Goal: Information Seeking & Learning: Get advice/opinions

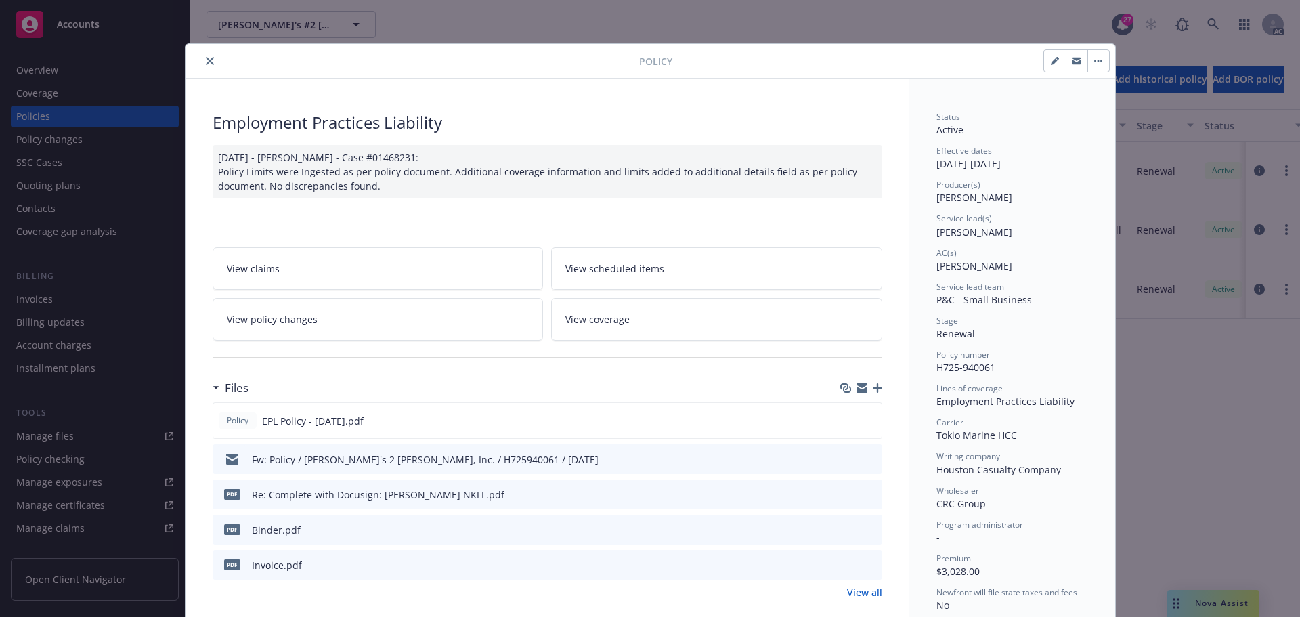
click at [866, 560] on icon "preview file" at bounding box center [869, 563] width 12 height 9
click at [863, 416] on icon "preview file" at bounding box center [868, 419] width 12 height 9
click at [207, 58] on icon "close" at bounding box center [210, 61] width 8 height 8
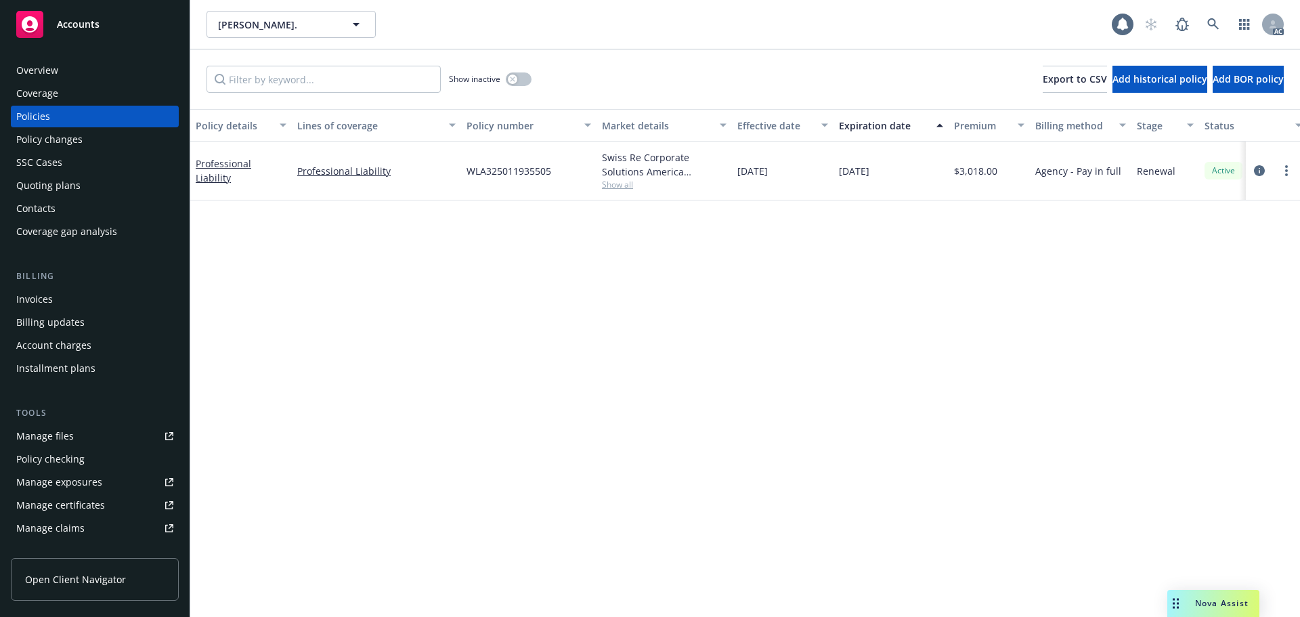
click at [608, 183] on span "Show all" at bounding box center [664, 185] width 125 height 12
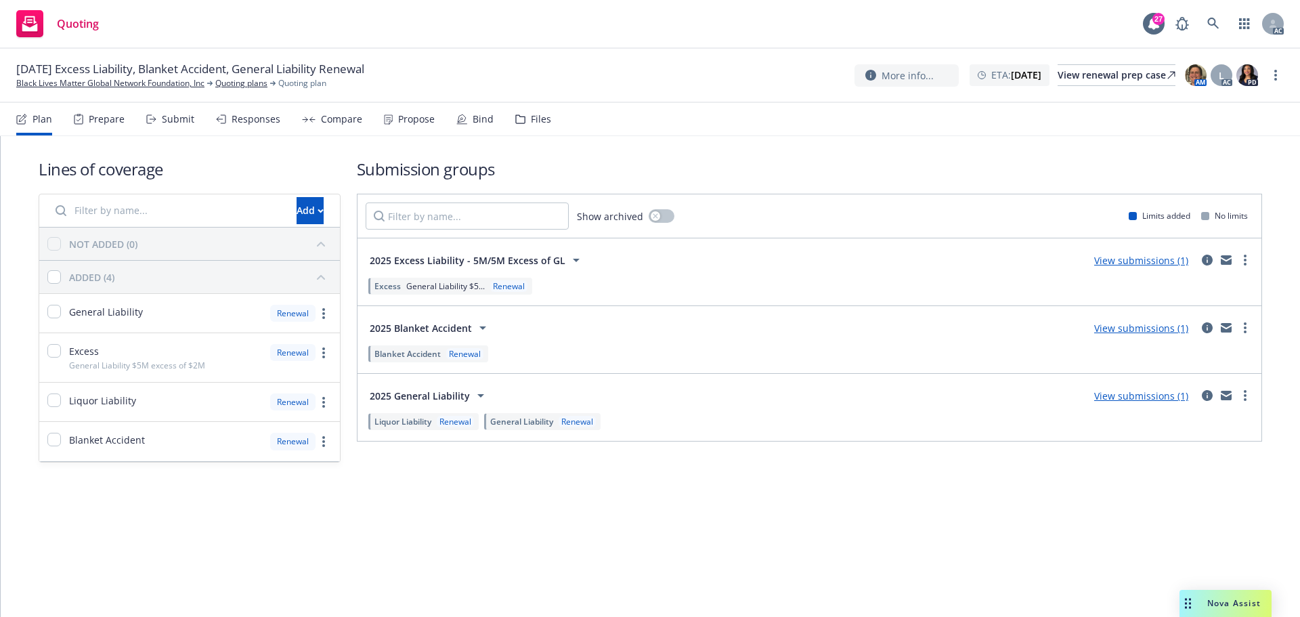
click at [1190, 602] on div "Drag to move" at bounding box center [1187, 603] width 17 height 27
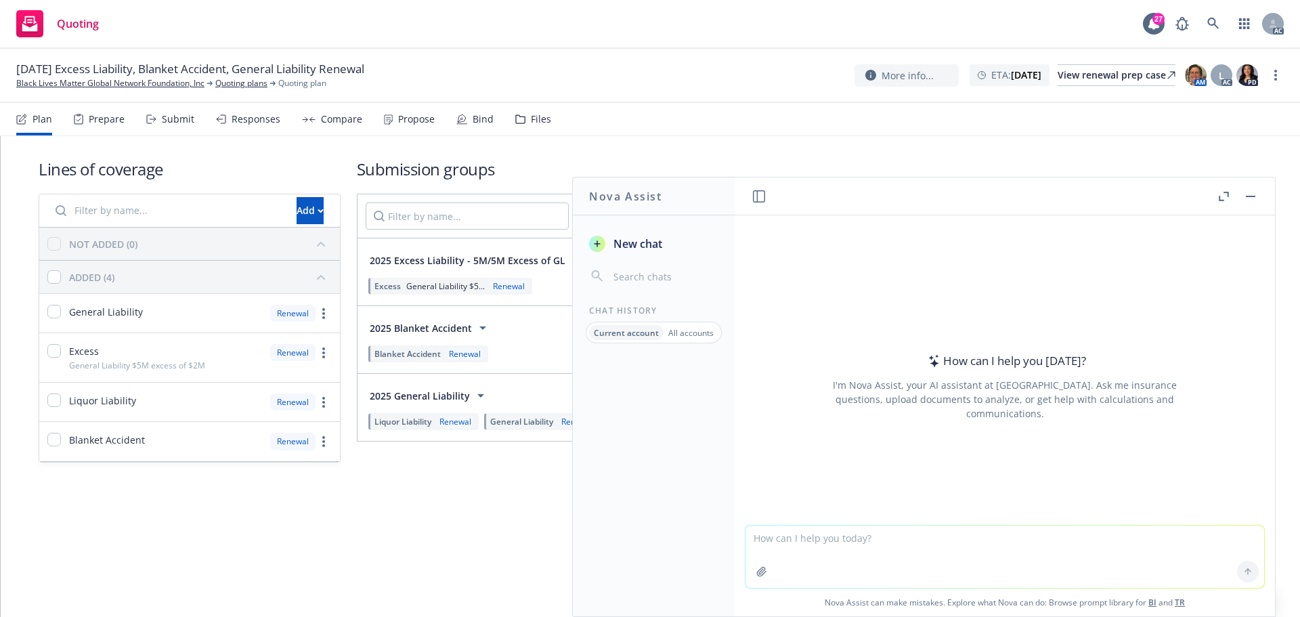
click at [822, 540] on textarea at bounding box center [1004, 556] width 518 height 62
click at [797, 544] on textarea at bounding box center [1004, 556] width 518 height 62
click at [780, 531] on textarea at bounding box center [1004, 556] width 518 height 62
click at [782, 536] on textarea at bounding box center [1004, 556] width 518 height 62
paste textarea "apologies here .. the did send us a big thing the other day.. I have been so bu…"
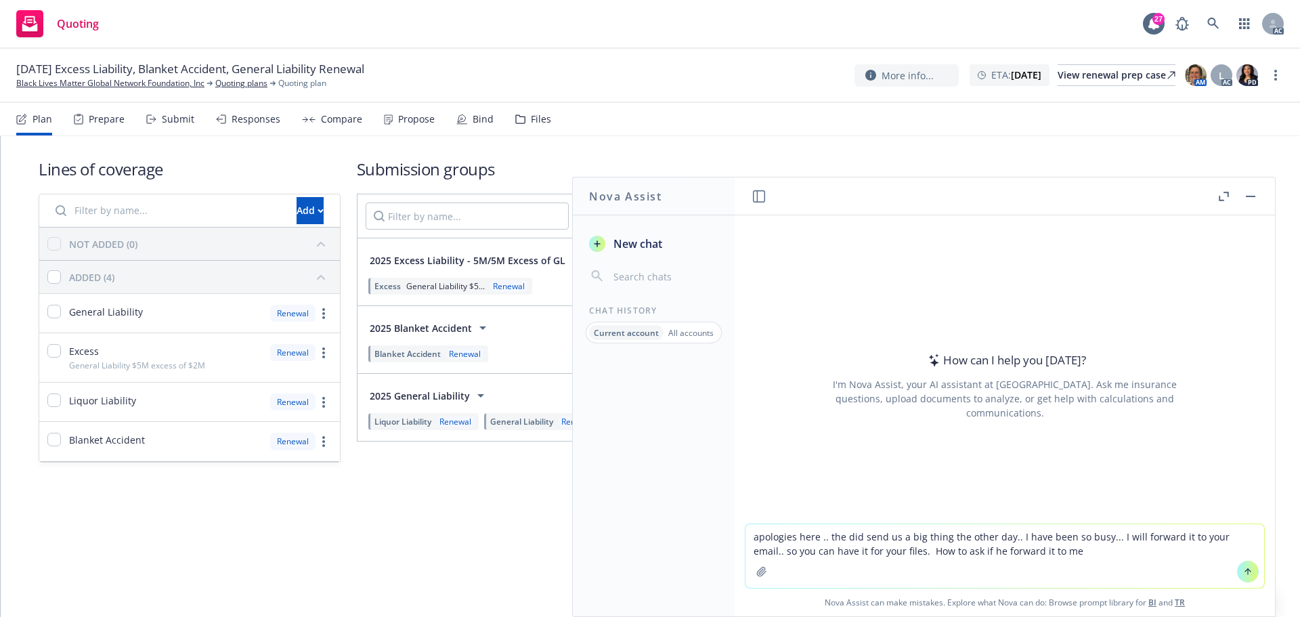
type textarea "apologies here .. the did send us a big thing the other day.. I have been so bu…"
click at [882, 550] on textarea "apologies here .. the did send us a big thing the other day.. I have been so bu…" at bounding box center [1004, 556] width 518 height 64
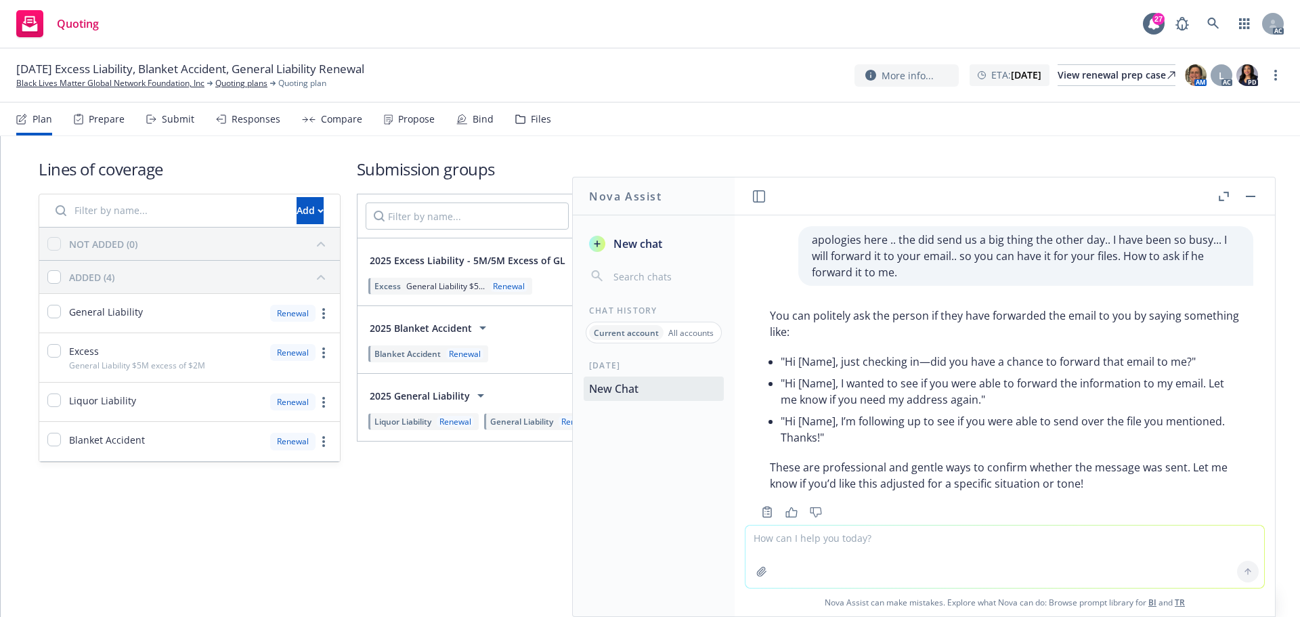
scroll to position [29, 0]
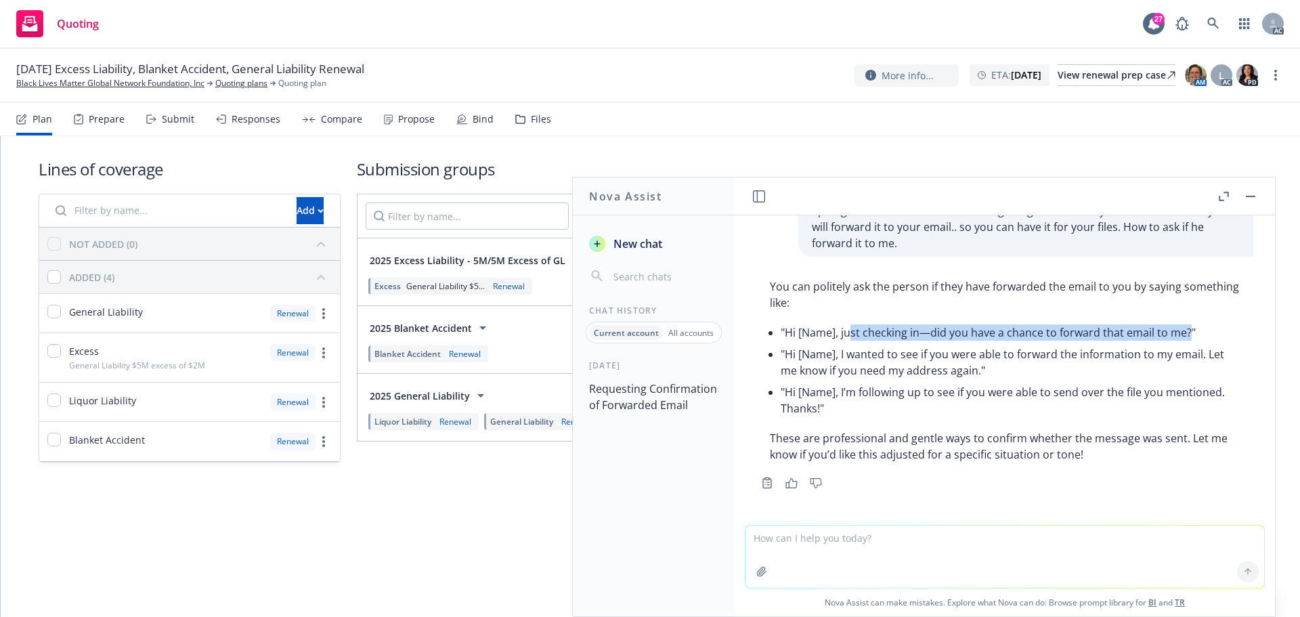
drag, startPoint x: 1186, startPoint y: 330, endPoint x: 847, endPoint y: 339, distance: 338.6
click at [847, 339] on li ""Hi [Name], just checking in—did you have a chance to forward that email to me?"" at bounding box center [1009, 333] width 459 height 22
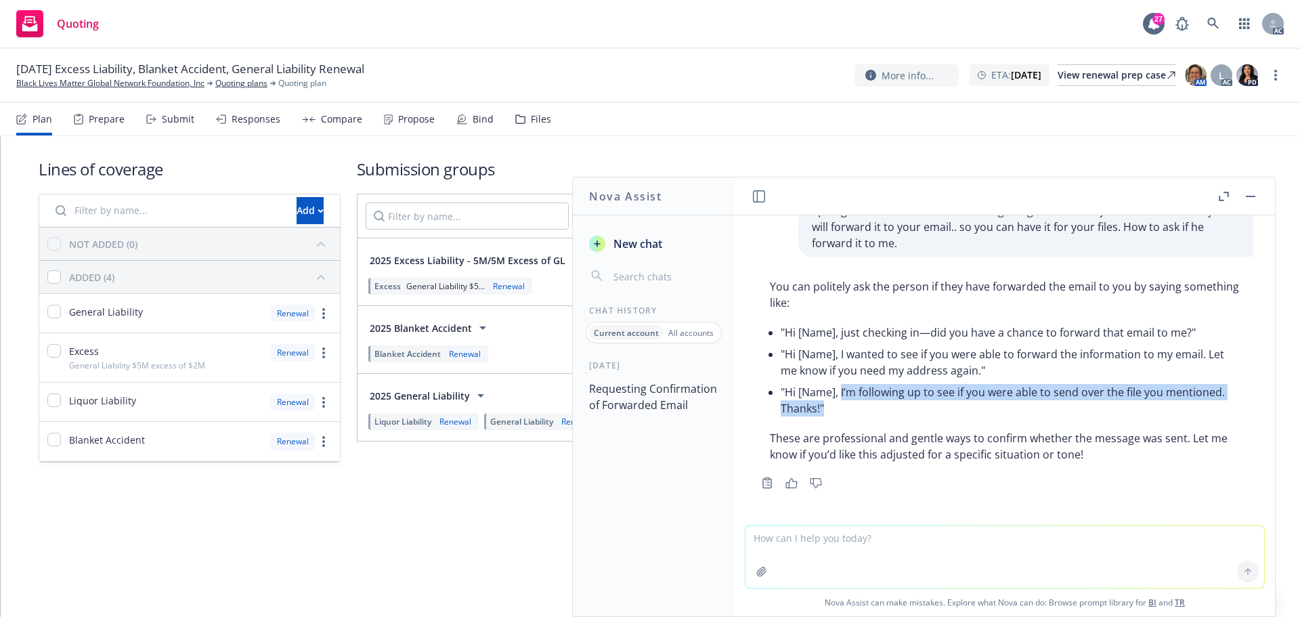
drag, startPoint x: 840, startPoint y: 391, endPoint x: 906, endPoint y: 410, distance: 69.2
click at [906, 410] on li ""Hi [Name], I’m following up to see if you were able to send over the file you …" at bounding box center [1009, 400] width 459 height 38
copy li "I’m following up to see if you were able to send over the file you mentioned. T…"
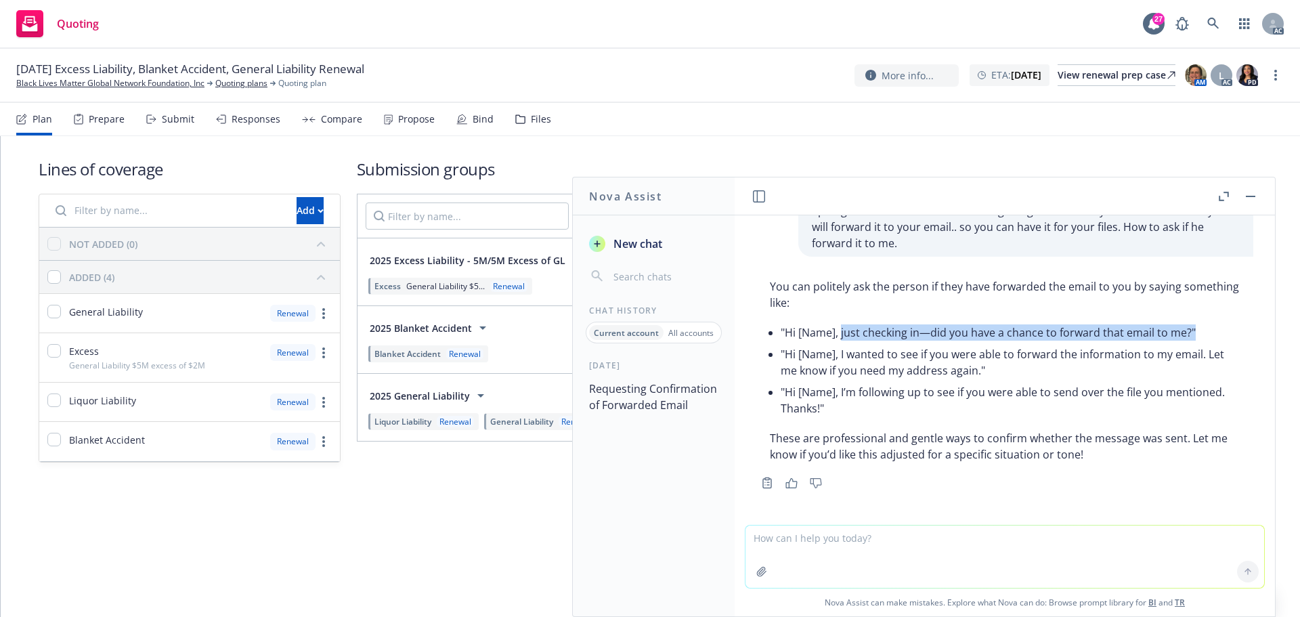
drag, startPoint x: 841, startPoint y: 332, endPoint x: 1203, endPoint y: 330, distance: 362.1
click at [1203, 330] on li ""Hi [Name], just checking in—did you have a chance to forward that email to me?"" at bounding box center [1009, 333] width 459 height 22
copy li "just checking in—did you have a chance to forward that email to me?""
